Goal: Information Seeking & Learning: Learn about a topic

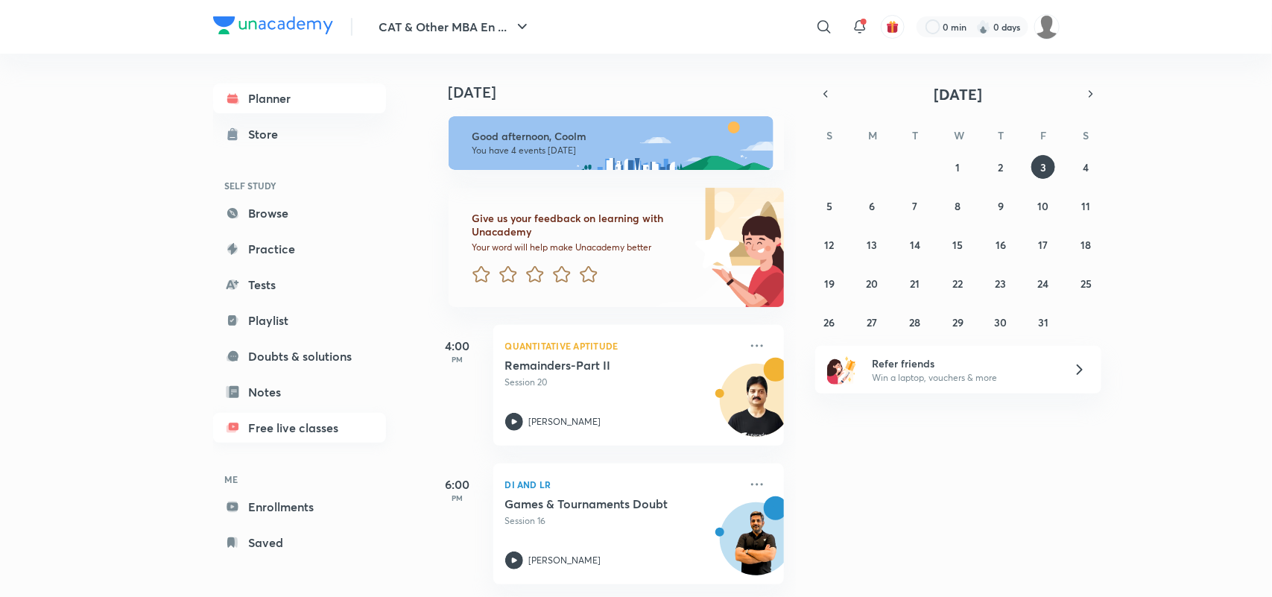
click at [303, 426] on link "Free live classes" at bounding box center [299, 428] width 173 height 30
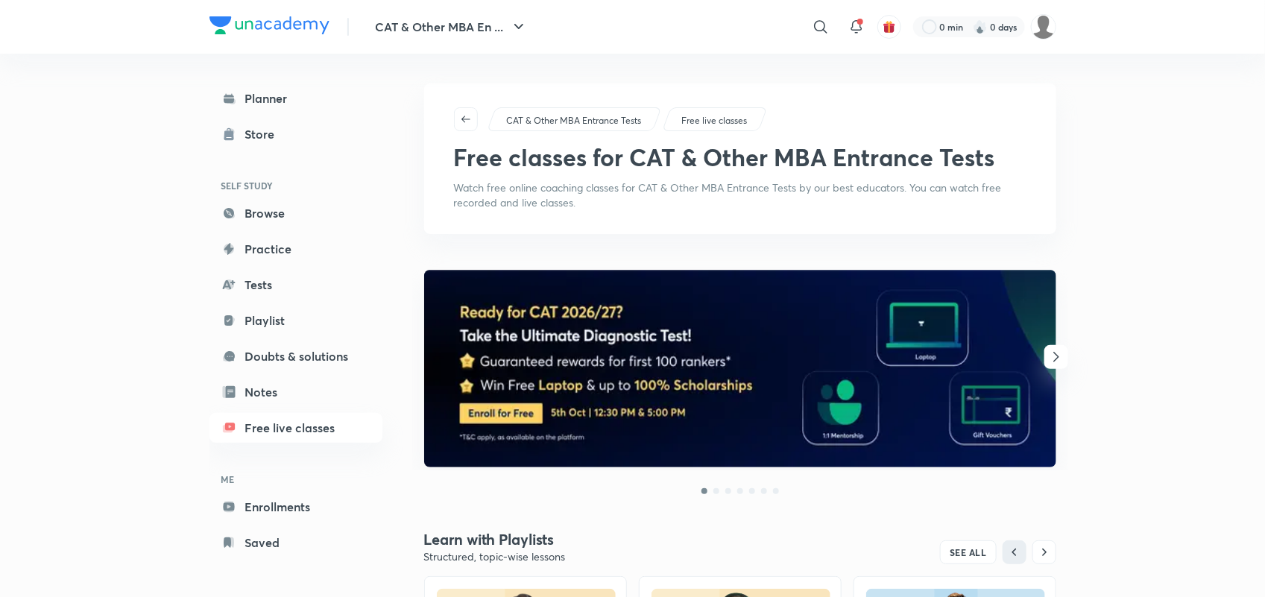
click at [1050, 362] on icon "button" at bounding box center [1056, 357] width 18 height 18
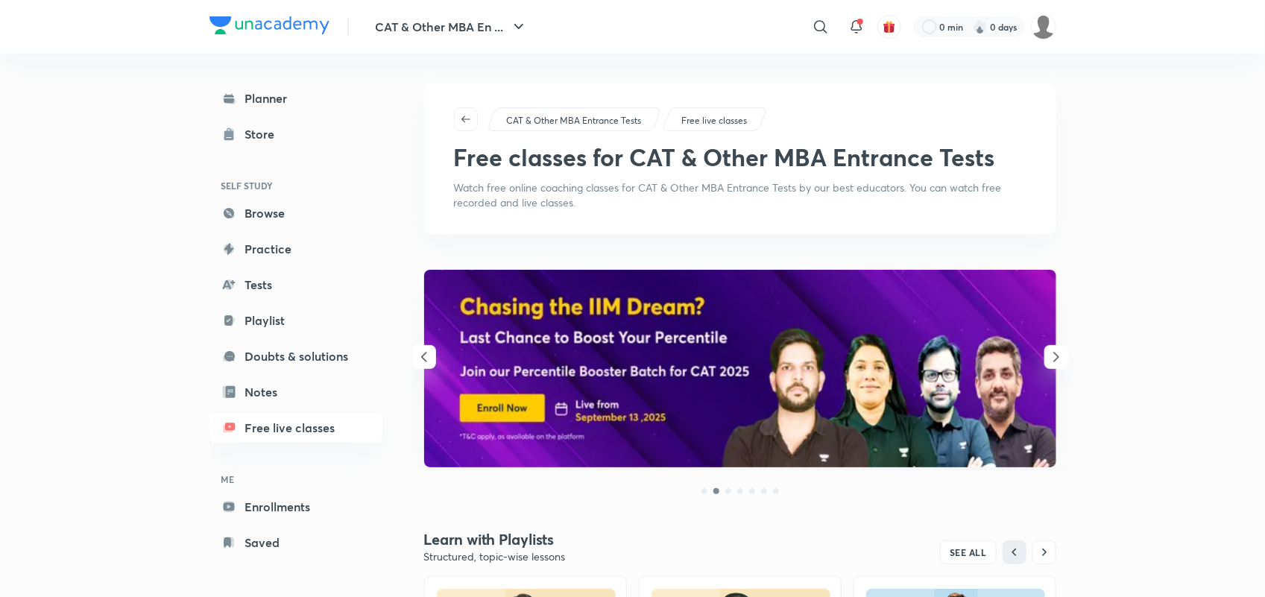
click at [1050, 362] on icon "button" at bounding box center [1056, 357] width 18 height 18
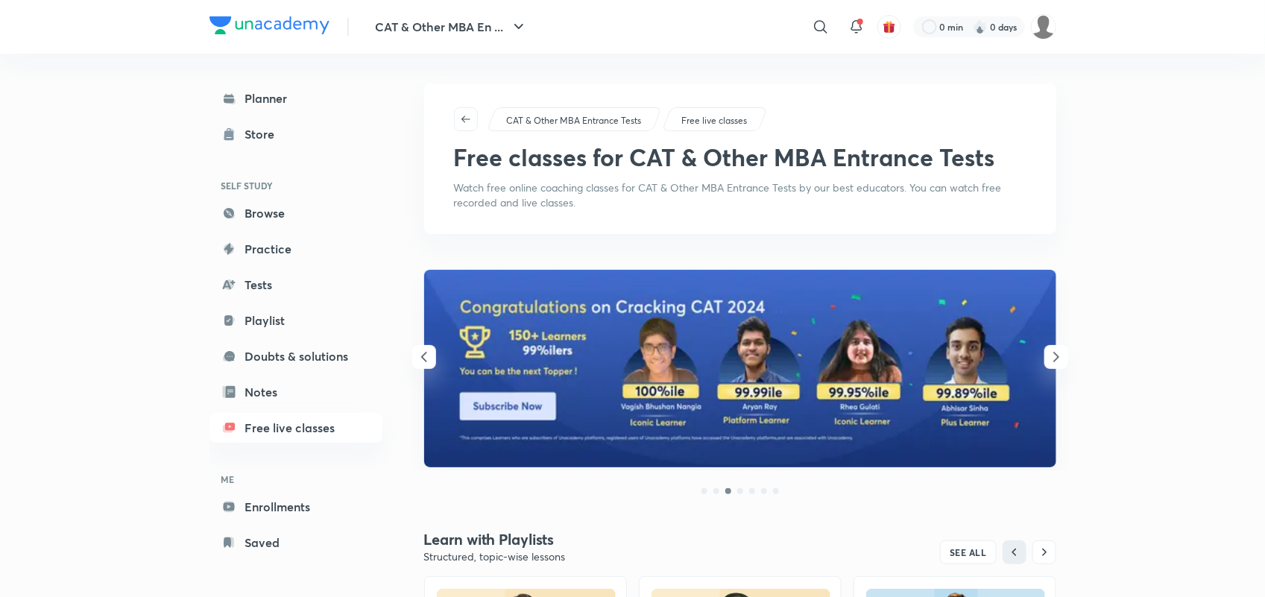
click at [1050, 362] on icon "button" at bounding box center [1056, 357] width 18 height 18
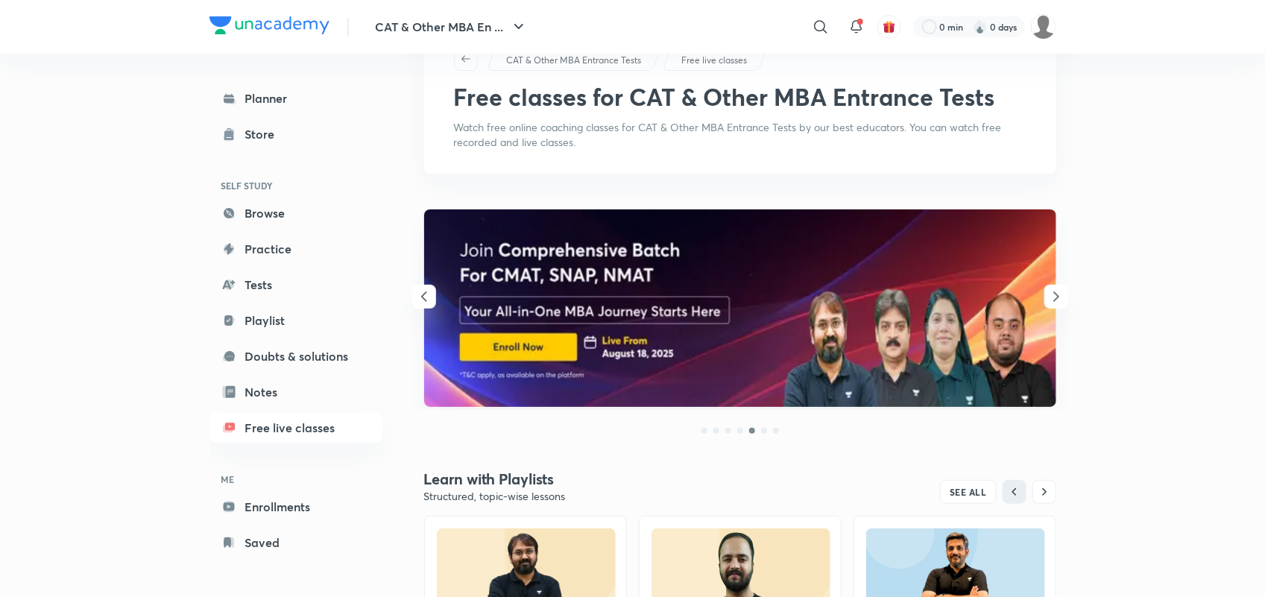
scroll to position [30, 0]
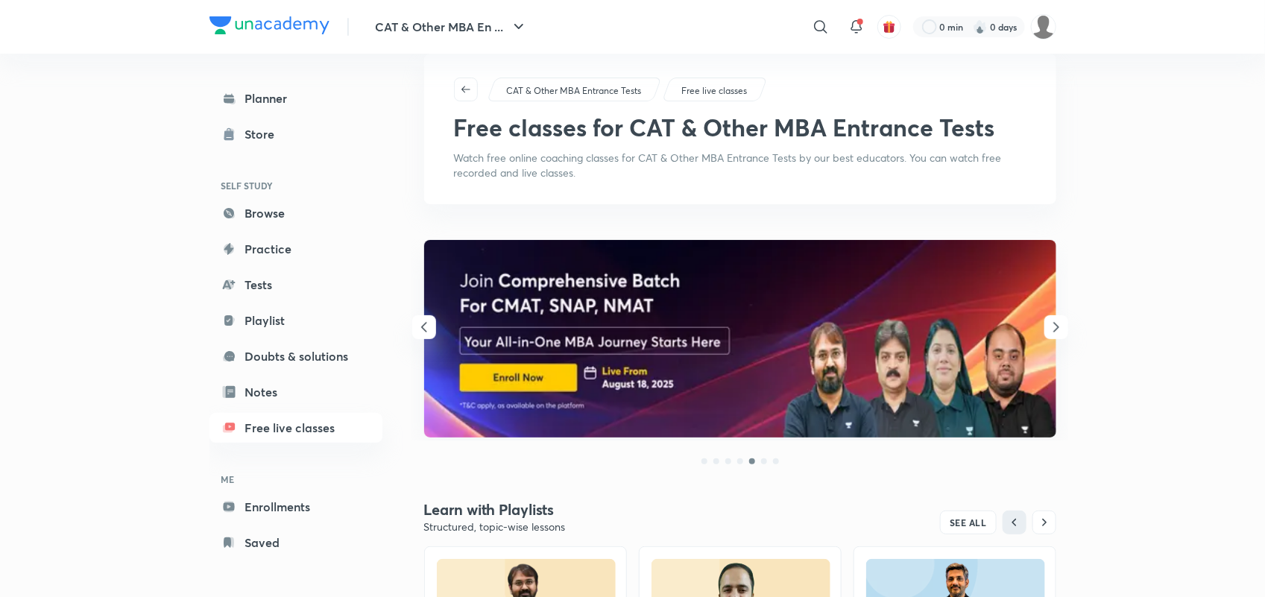
drag, startPoint x: 1046, startPoint y: 321, endPoint x: 1077, endPoint y: 325, distance: 31.6
drag, startPoint x: 1077, startPoint y: 325, endPoint x: 1155, endPoint y: 324, distance: 78.3
click at [1059, 322] on icon "button" at bounding box center [1056, 327] width 18 height 18
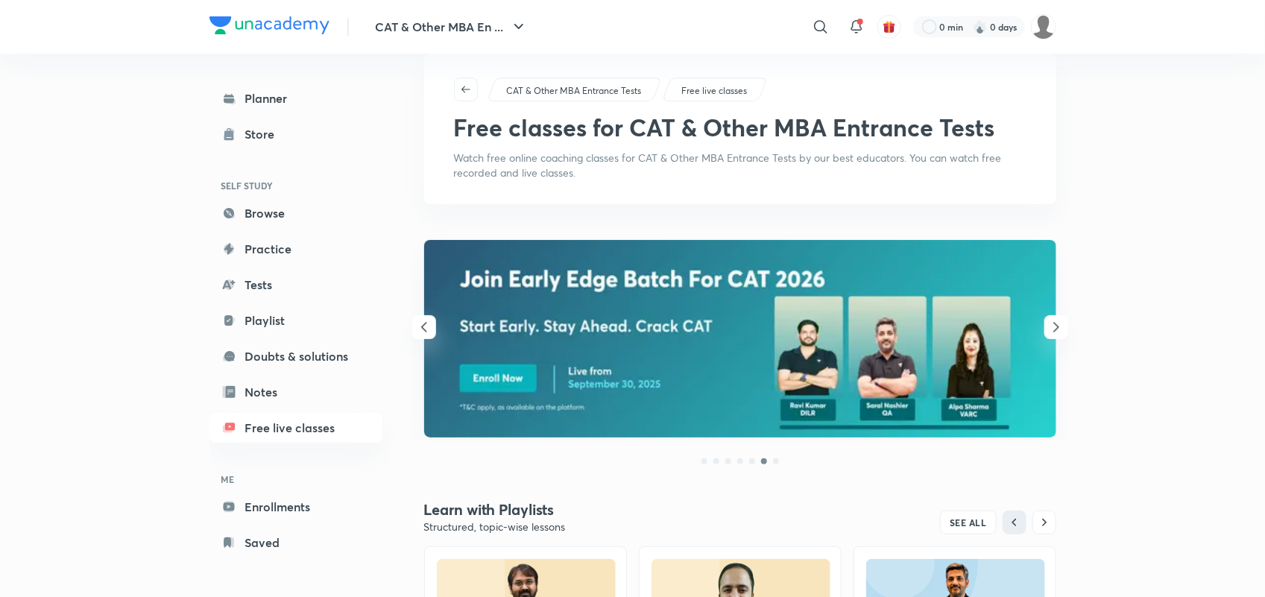
click at [1059, 321] on icon "button" at bounding box center [1056, 327] width 18 height 18
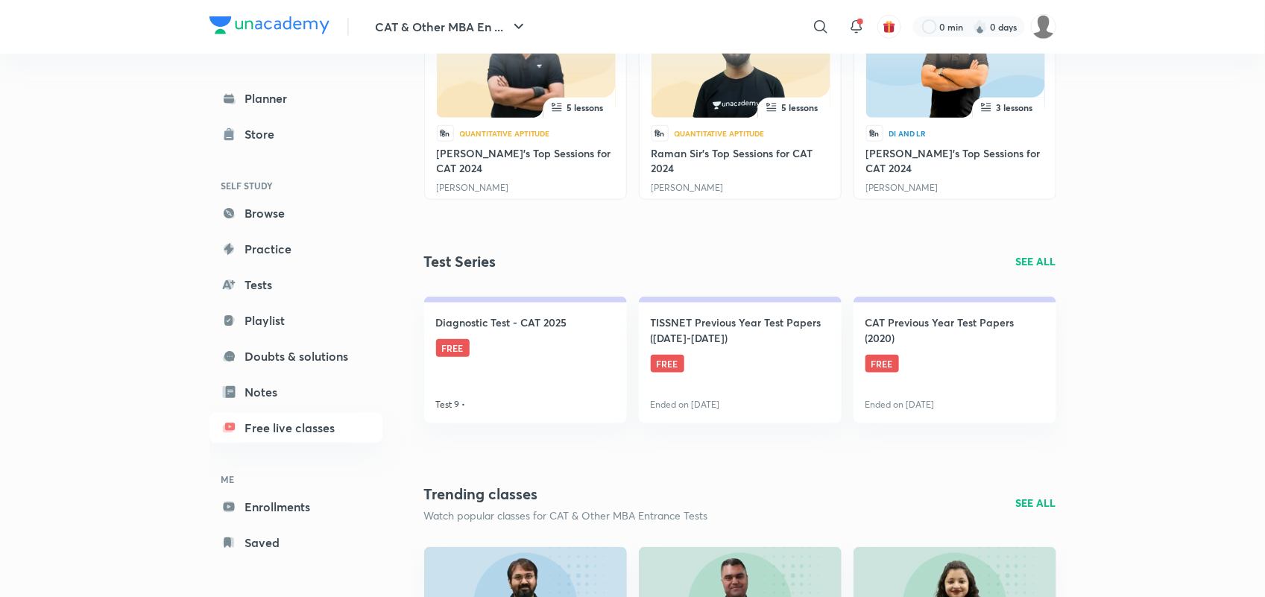
scroll to position [590, 0]
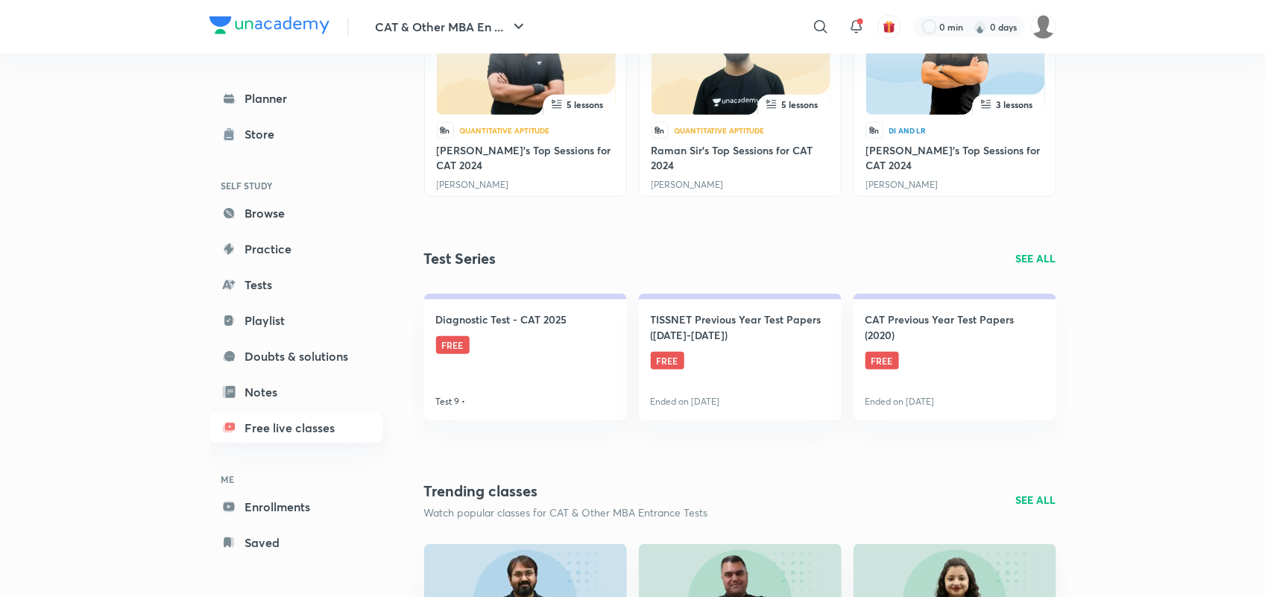
click at [297, 434] on link "Free live classes" at bounding box center [295, 428] width 173 height 30
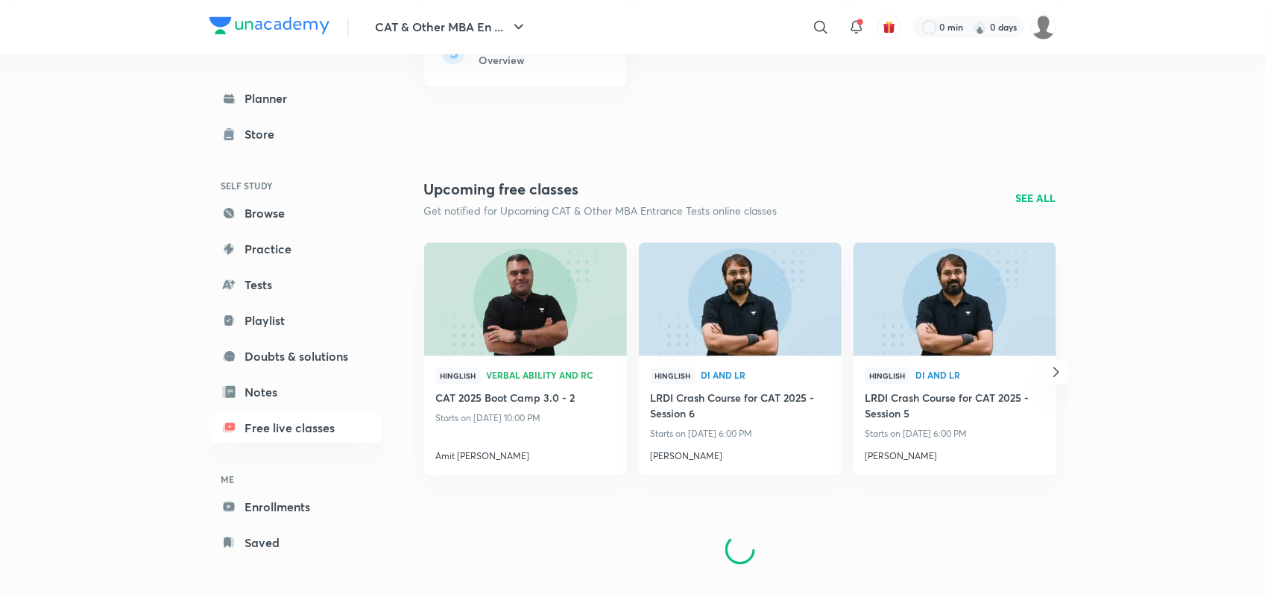
scroll to position [1523, 0]
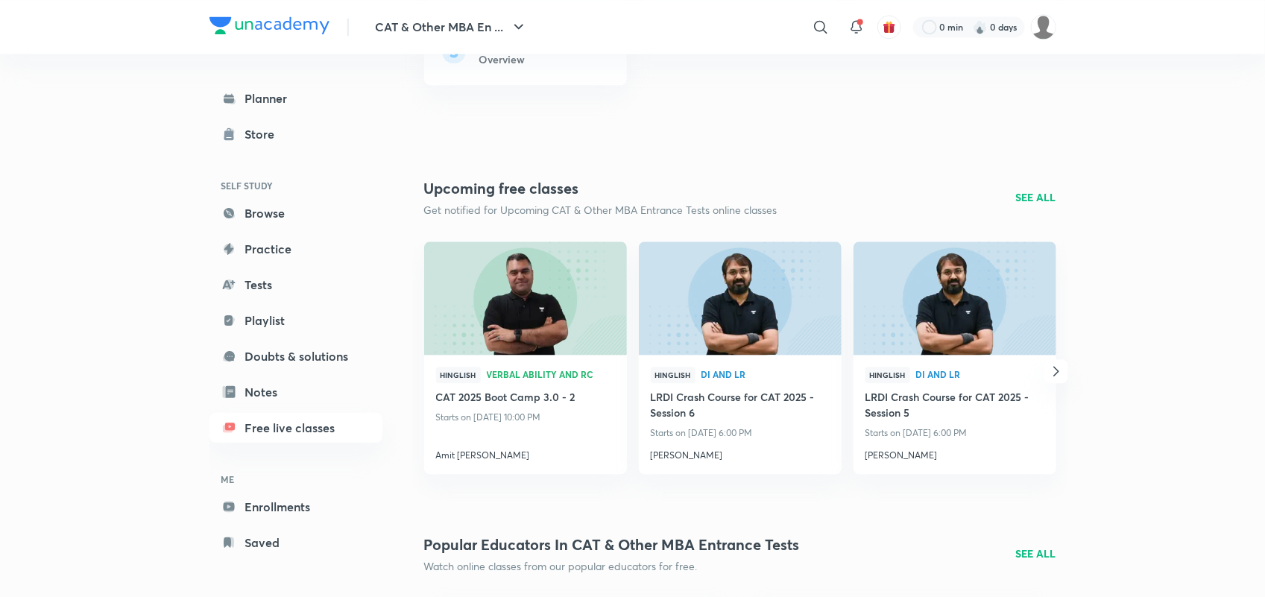
click at [1038, 198] on p "SEE ALL" at bounding box center [1036, 197] width 40 height 16
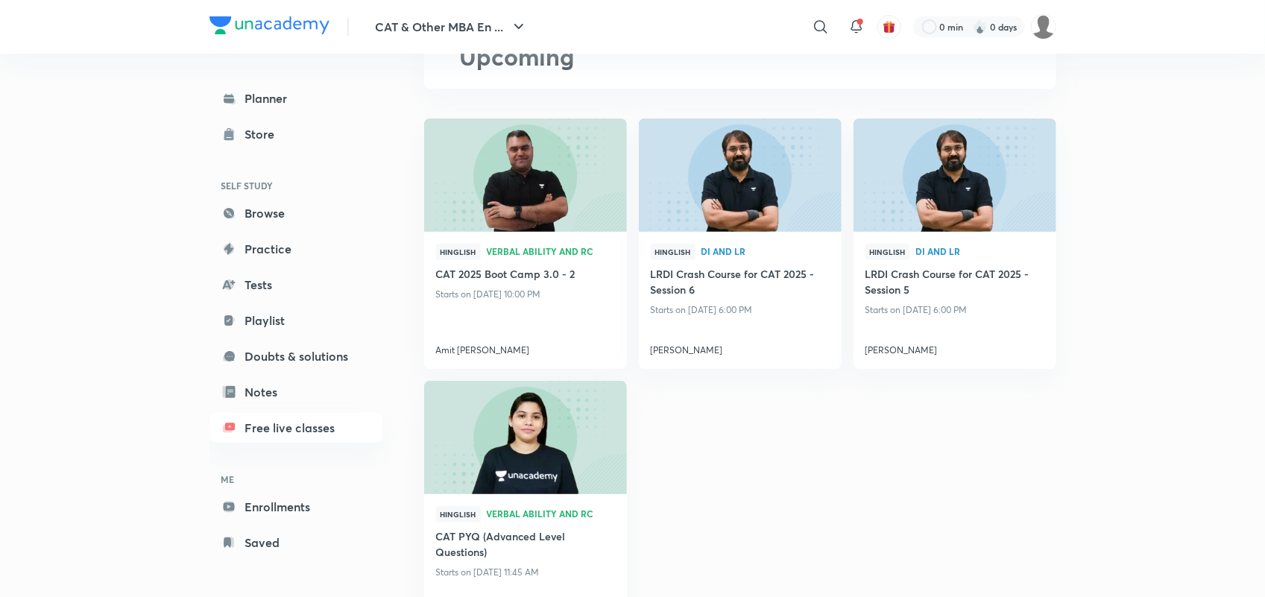
scroll to position [101, 0]
